Goal: Information Seeking & Learning: Learn about a topic

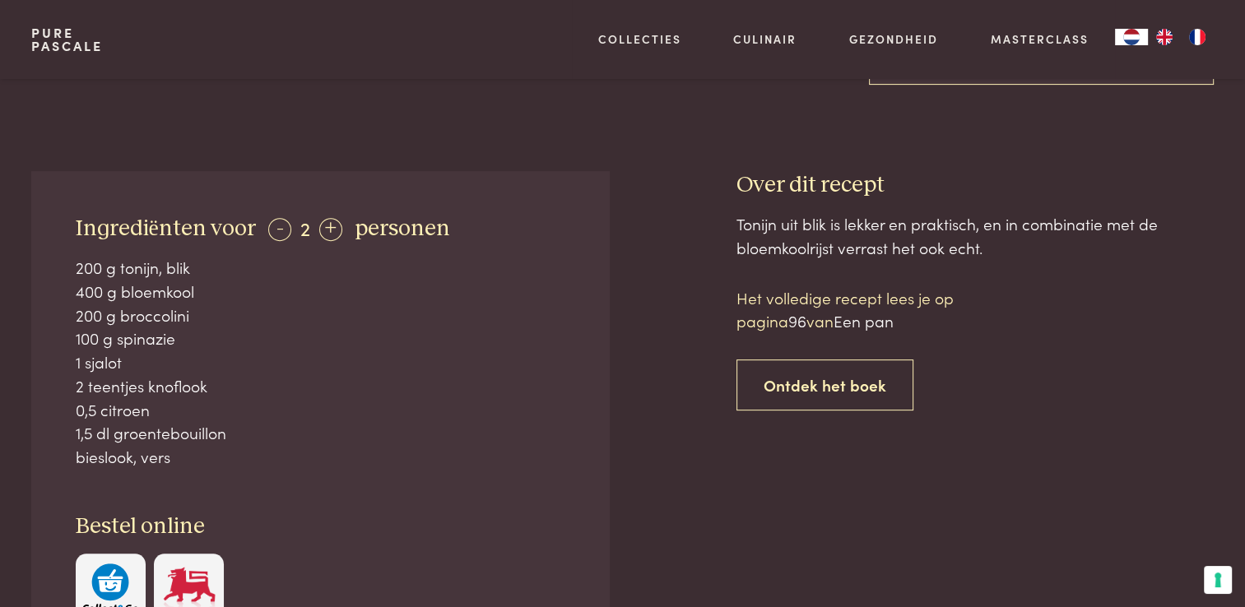
scroll to position [658, 0]
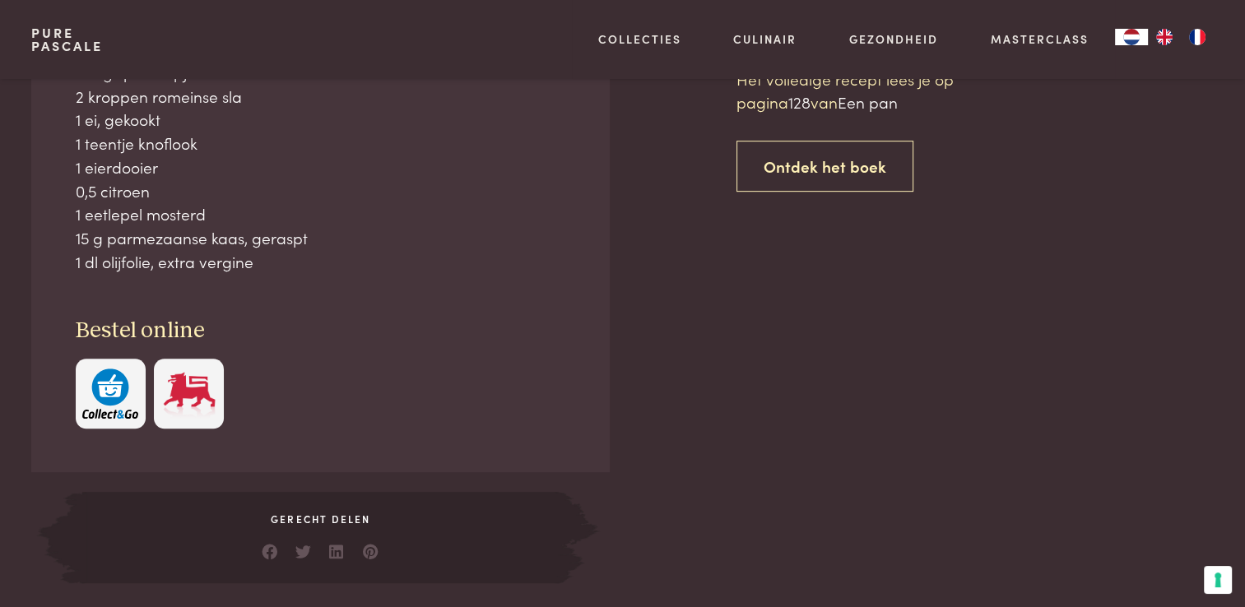
scroll to position [658, 0]
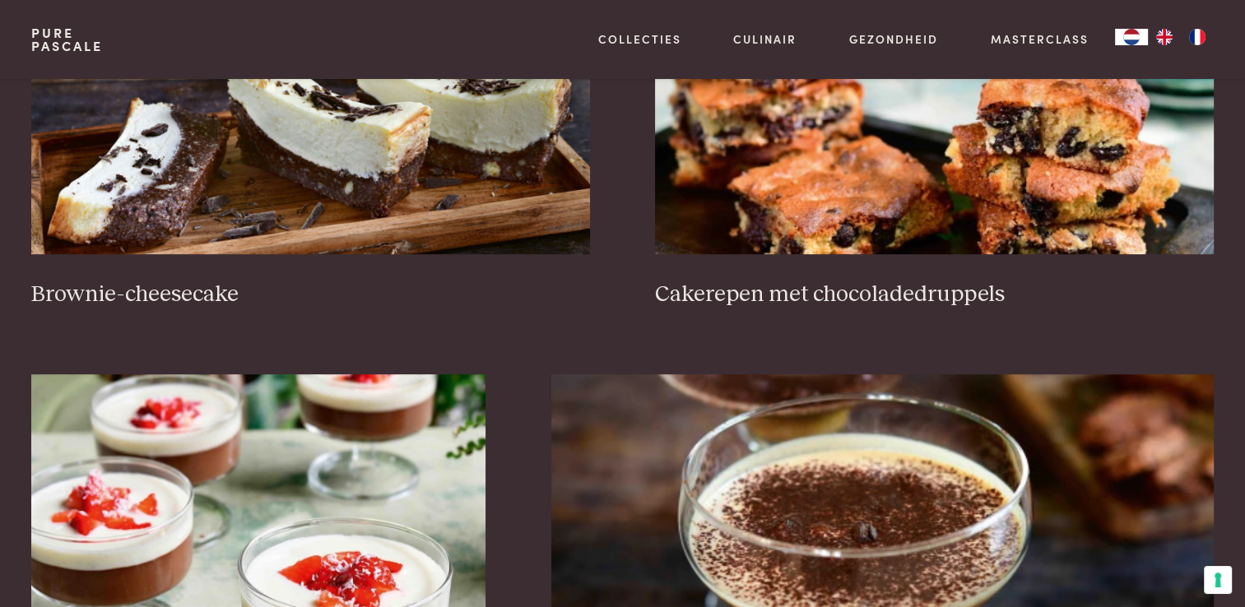
scroll to position [789, 0]
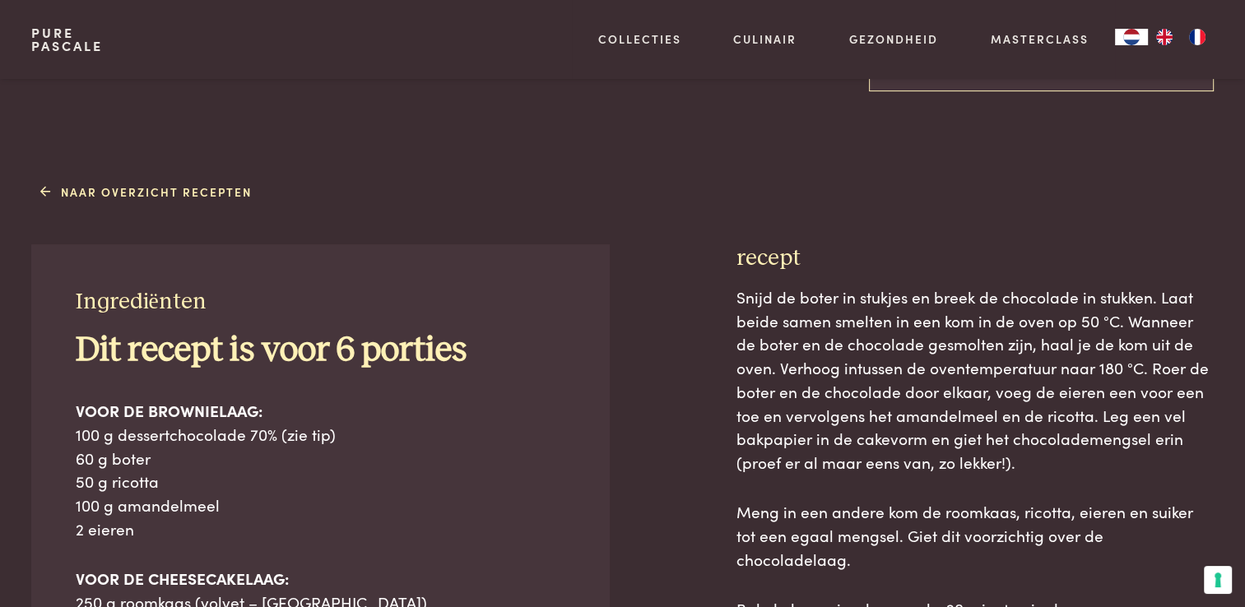
scroll to position [658, 0]
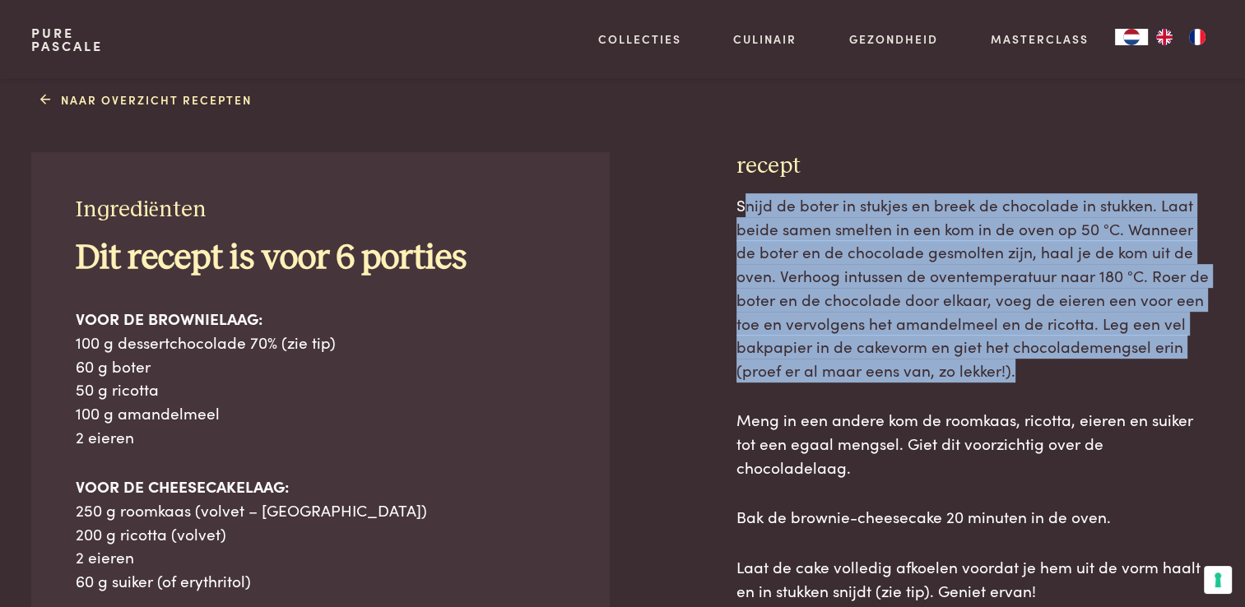
drag, startPoint x: 755, startPoint y: 202, endPoint x: 928, endPoint y: 364, distance: 237.0
click at [928, 364] on span "Snijd de boter in stukjes en breek de chocolade in stukken. Laat beide samen sm…" at bounding box center [973, 287] width 472 height 188
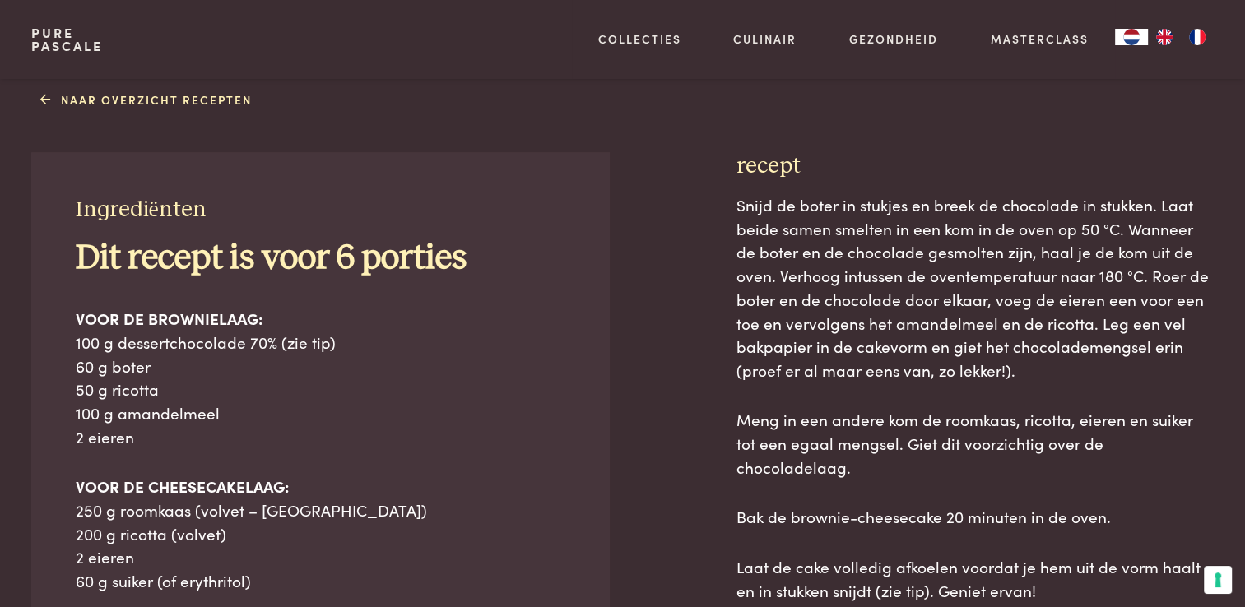
drag, startPoint x: 928, startPoint y: 364, endPoint x: 961, endPoint y: 398, distance: 46.6
click at [961, 398] on div "Snijd de boter in stukjes en breek de chocolade in stukken. Laat beide samen sm…" at bounding box center [975, 397] width 477 height 409
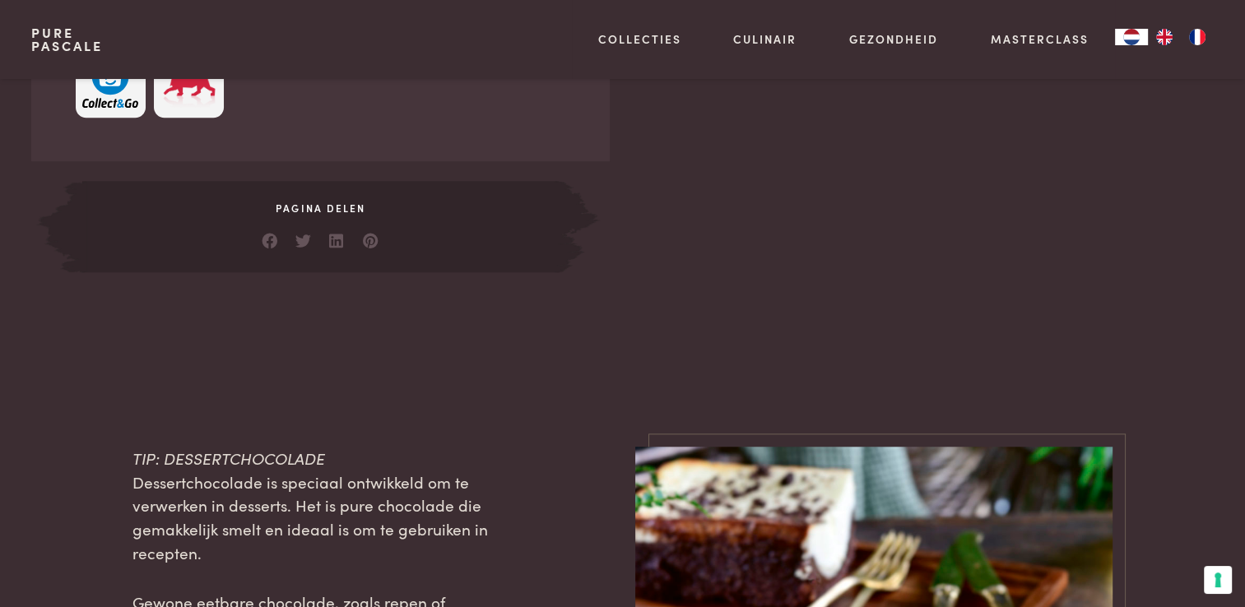
scroll to position [823, 0]
